Goal: Task Accomplishment & Management: Use online tool/utility

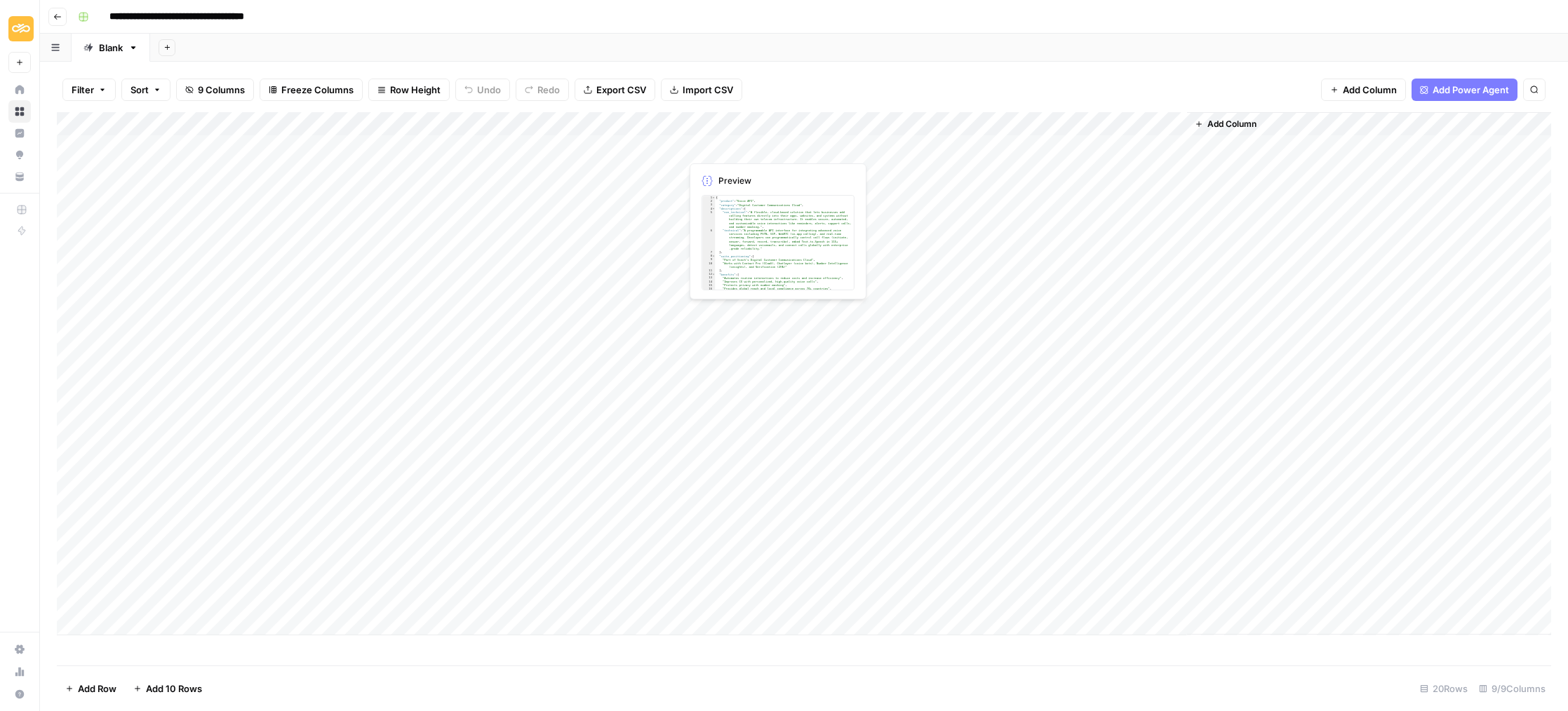
click at [744, 150] on div "Add Column" at bounding box center [805, 374] width 1495 height 523
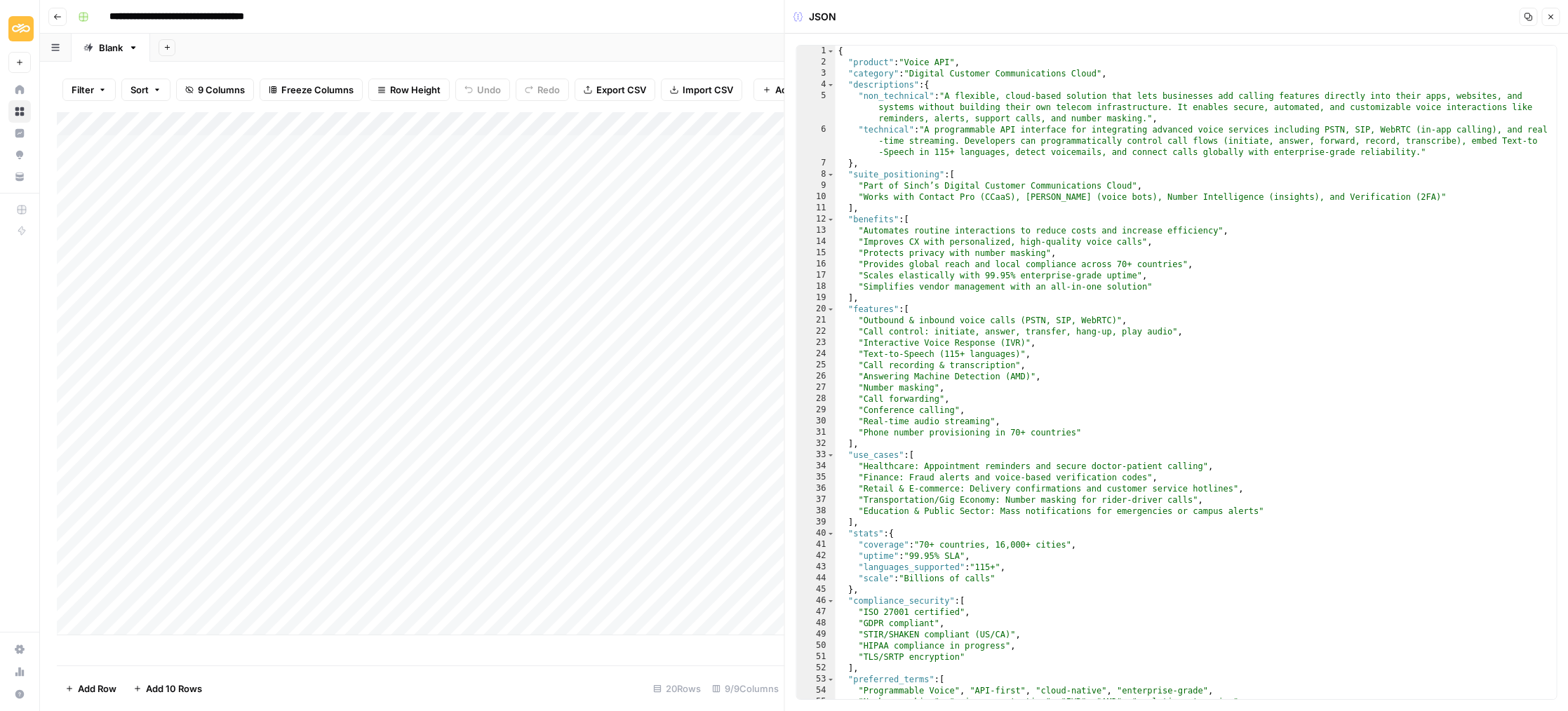
click at [1554, 19] on icon "button" at bounding box center [1550, 16] width 8 height 8
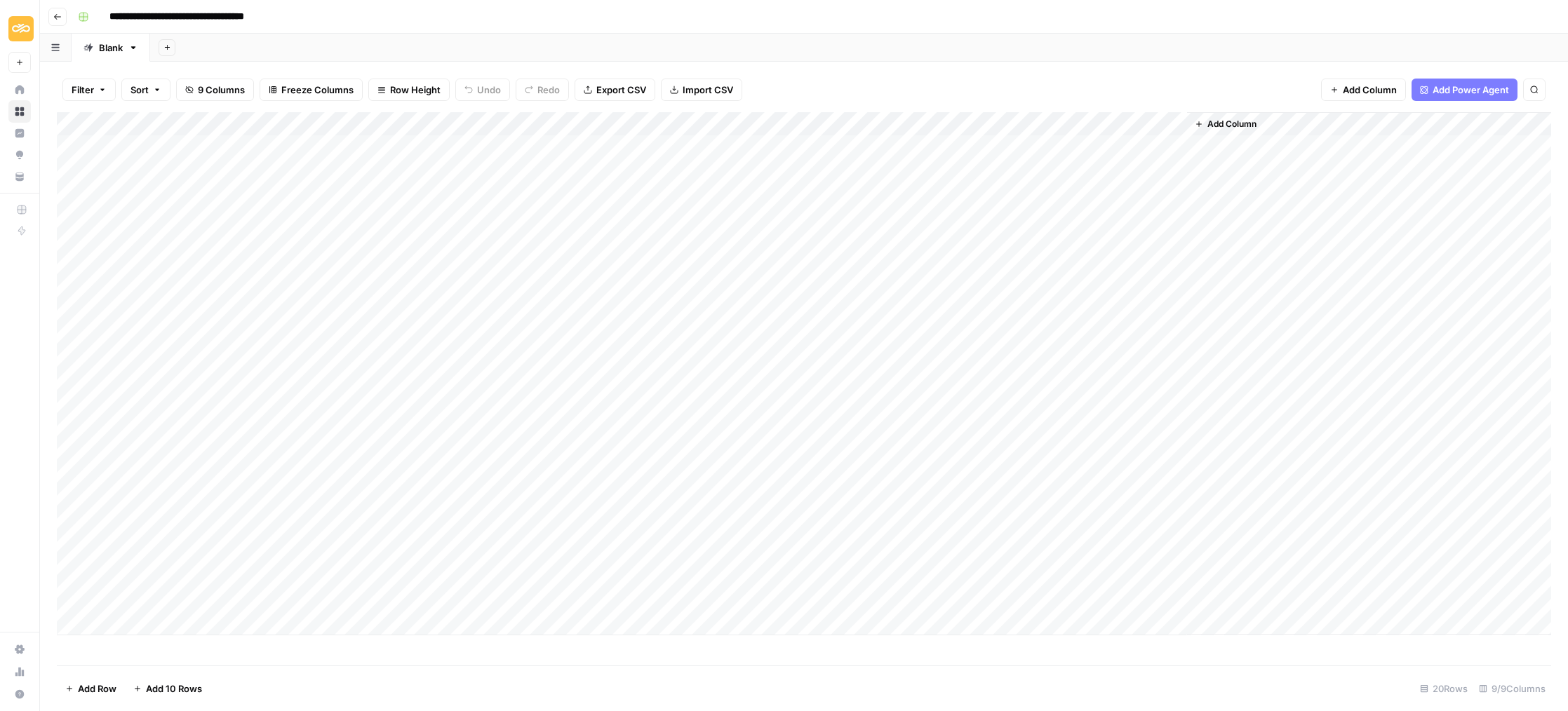
click at [909, 125] on div "Add Column" at bounding box center [805, 374] width 1495 height 523
click at [872, 252] on link "Edit Workflow" at bounding box center [891, 261] width 155 height 20
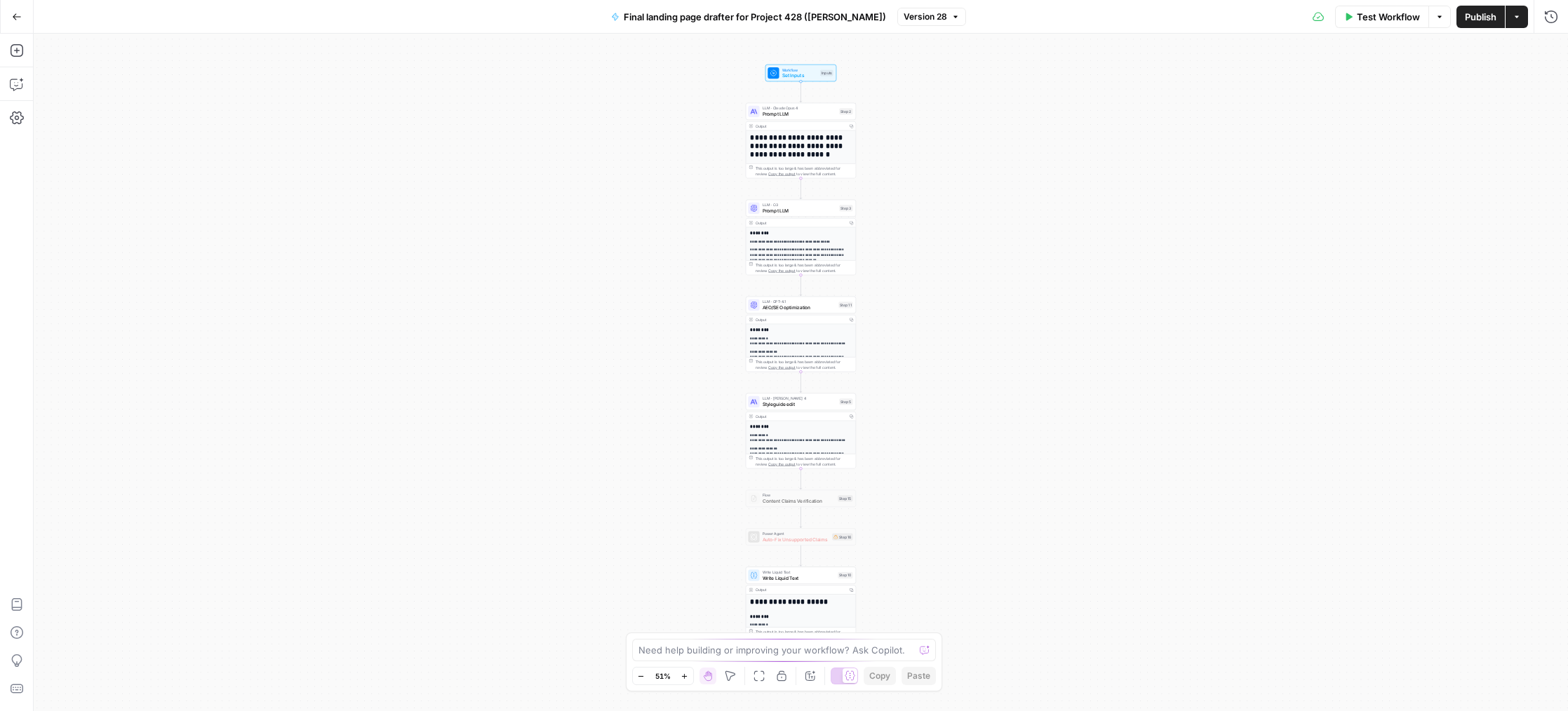
click at [801, 142] on h1 "**********" at bounding box center [801, 146] width 101 height 25
click at [784, 114] on span "Prompt LLM" at bounding box center [799, 114] width 74 height 7
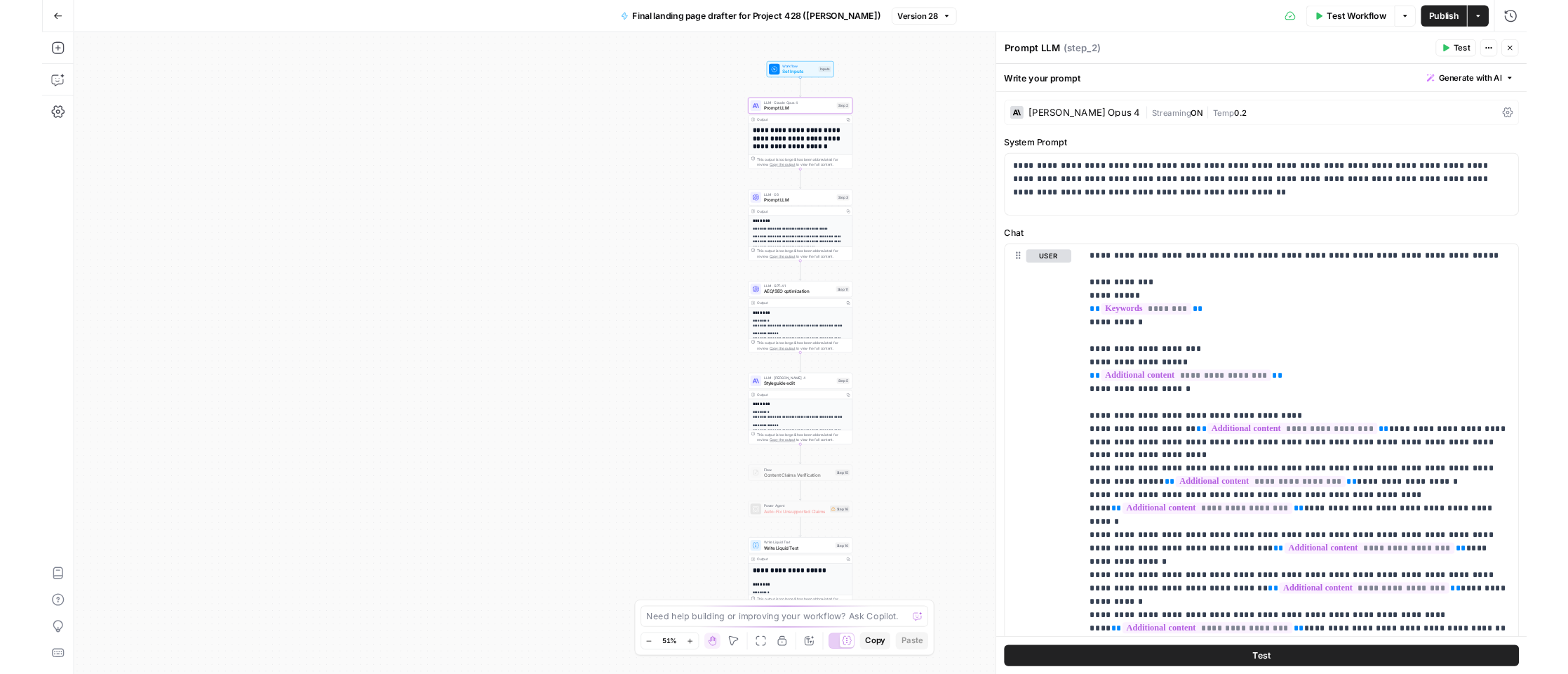
scroll to position [230, 0]
